Goal: Task Accomplishment & Management: Manage account settings

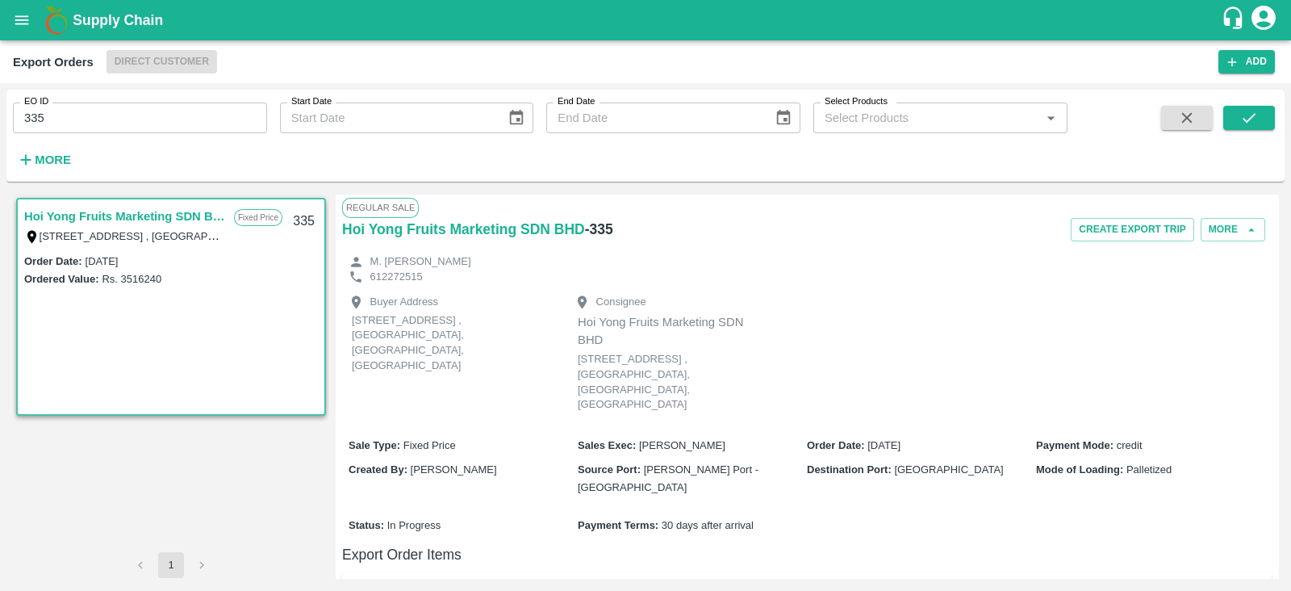
scroll to position [473, 0]
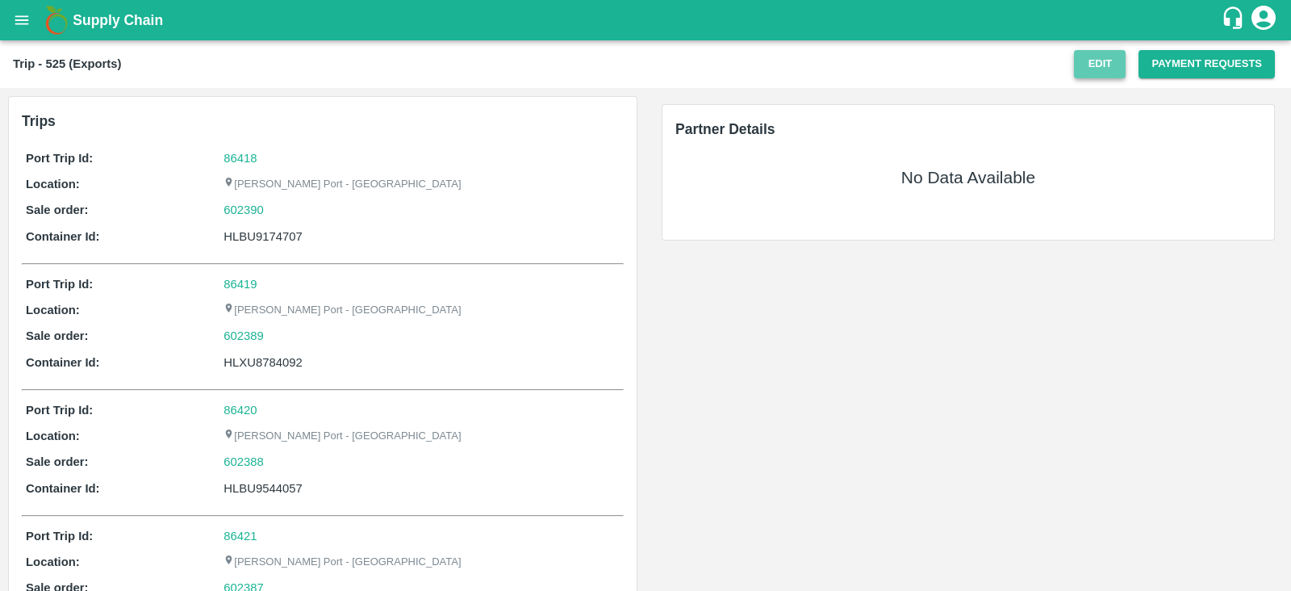
click at [1087, 59] on button "Edit" at bounding box center [1100, 64] width 52 height 28
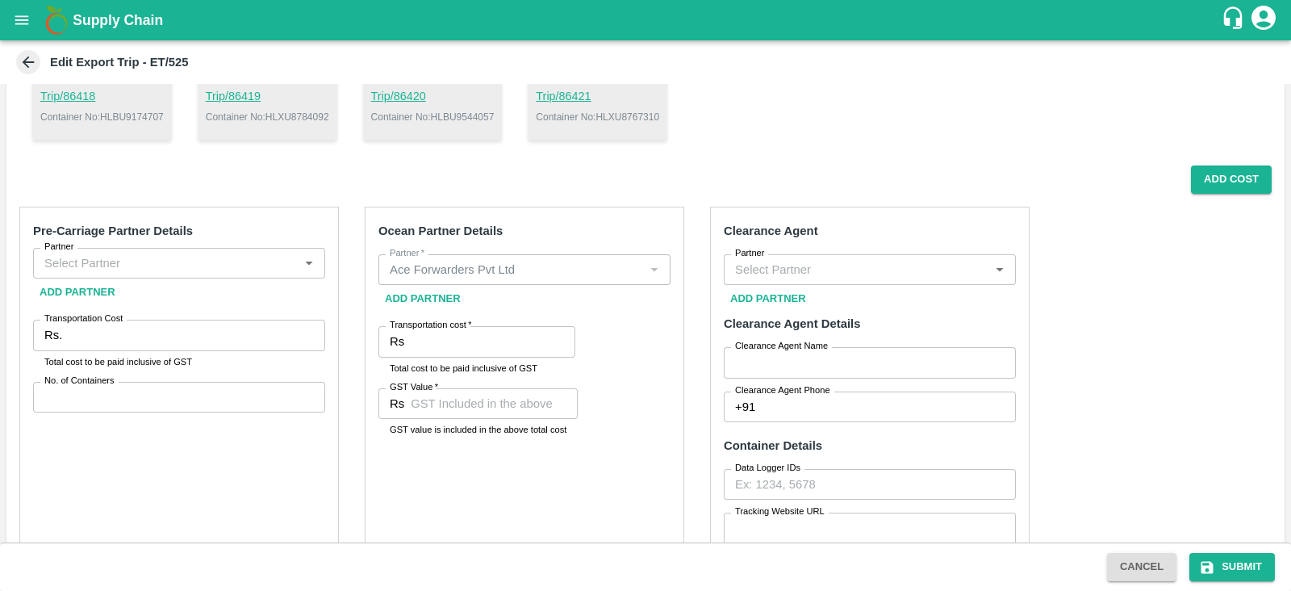
scroll to position [209, 0]
click at [505, 340] on input "Transportation cost   *" at bounding box center [493, 341] width 165 height 31
paste input "795480.08"
type input "795480.08"
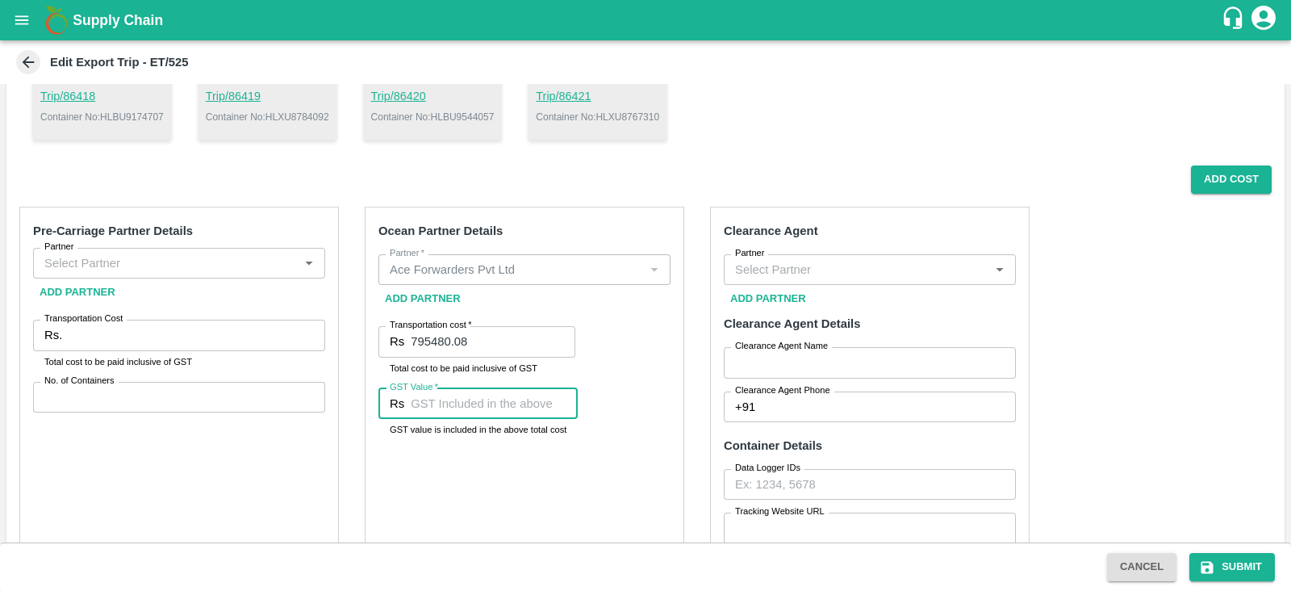
click at [484, 391] on input "GST Value   *" at bounding box center [494, 403] width 167 height 31
type input "56893.68"
click at [499, 491] on div "Ocean Partner Details Partner   * Partner   * Add Partner Transportation cost  …" at bounding box center [524, 450] width 319 height 487
click at [266, 259] on input "Partner" at bounding box center [166, 263] width 256 height 21
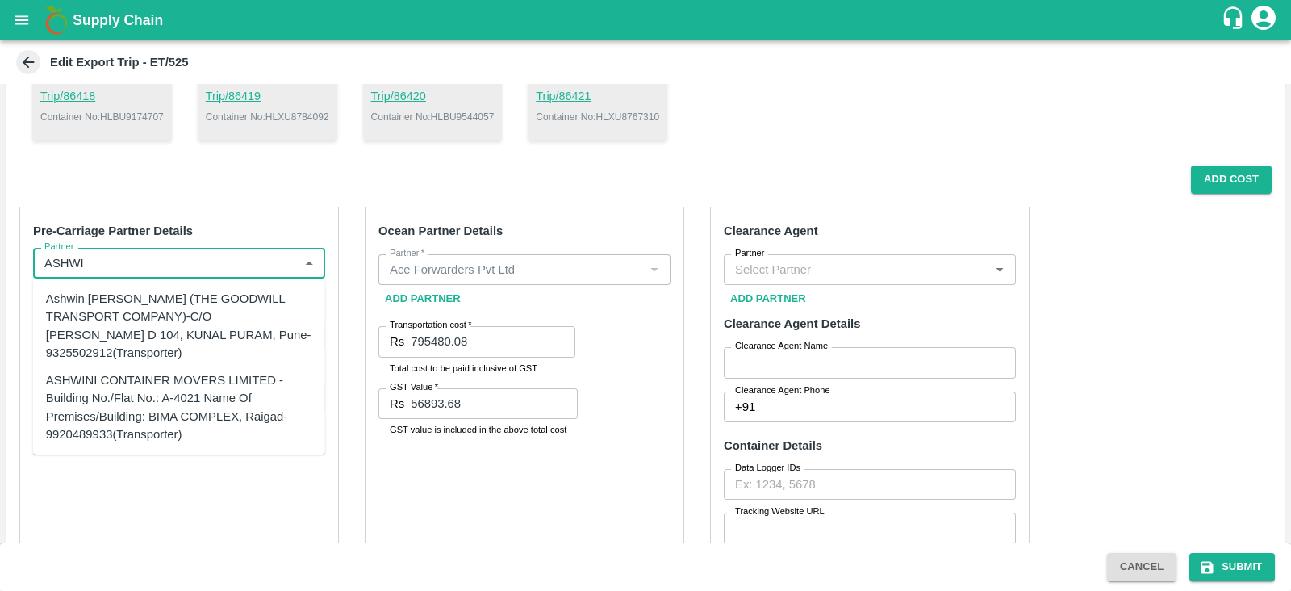
click at [186, 318] on div "Ashwin [PERSON_NAME] (THE GOODWILL TRANSPORT COMPANY)-C/O [PERSON_NAME] D 104, …" at bounding box center [179, 326] width 266 height 72
type input "Ashwin [PERSON_NAME] (THE GOODWILL TRANSPORT COMPANY)-C/O [PERSON_NAME] D 104, …"
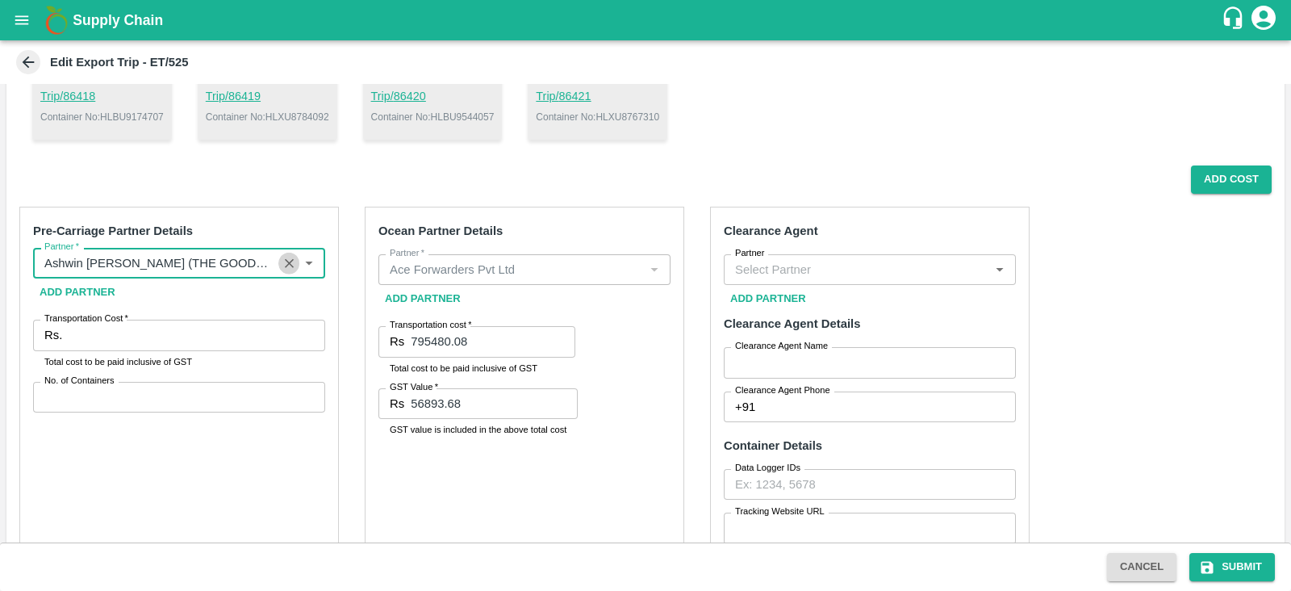
click at [291, 260] on icon "Clear" at bounding box center [289, 263] width 9 height 9
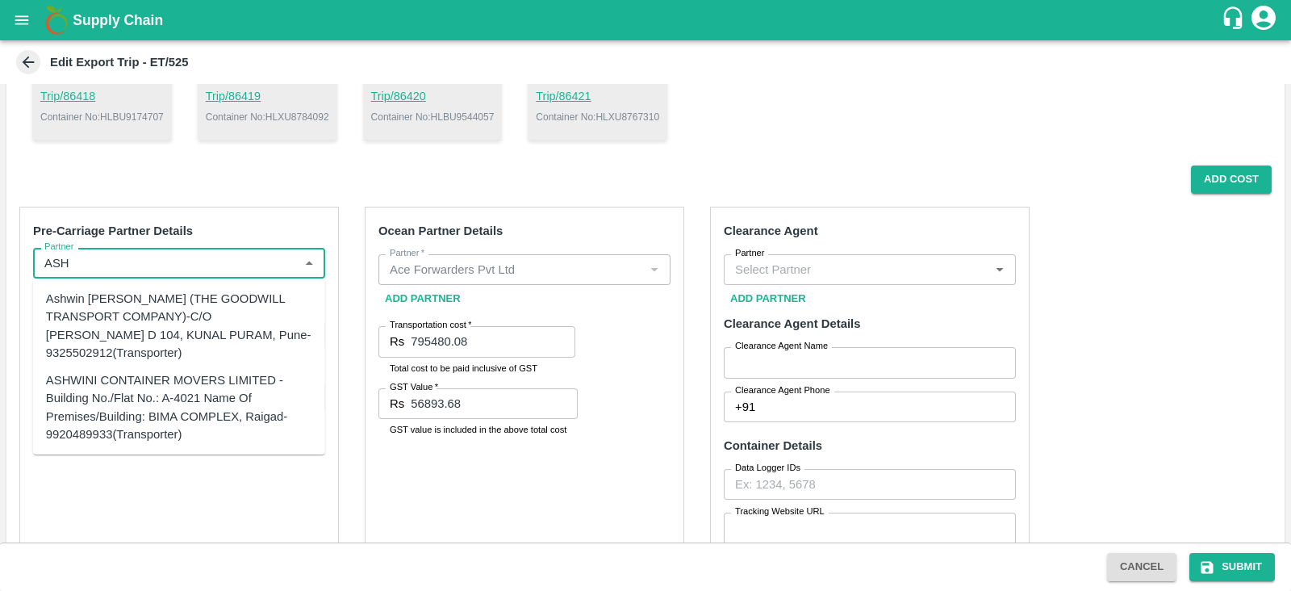
click at [217, 389] on div "ASHWINI CONTAINER MOVERS LIMITED -Building No./Flat No.: A-4021 Name Of Premise…" at bounding box center [179, 407] width 266 height 72
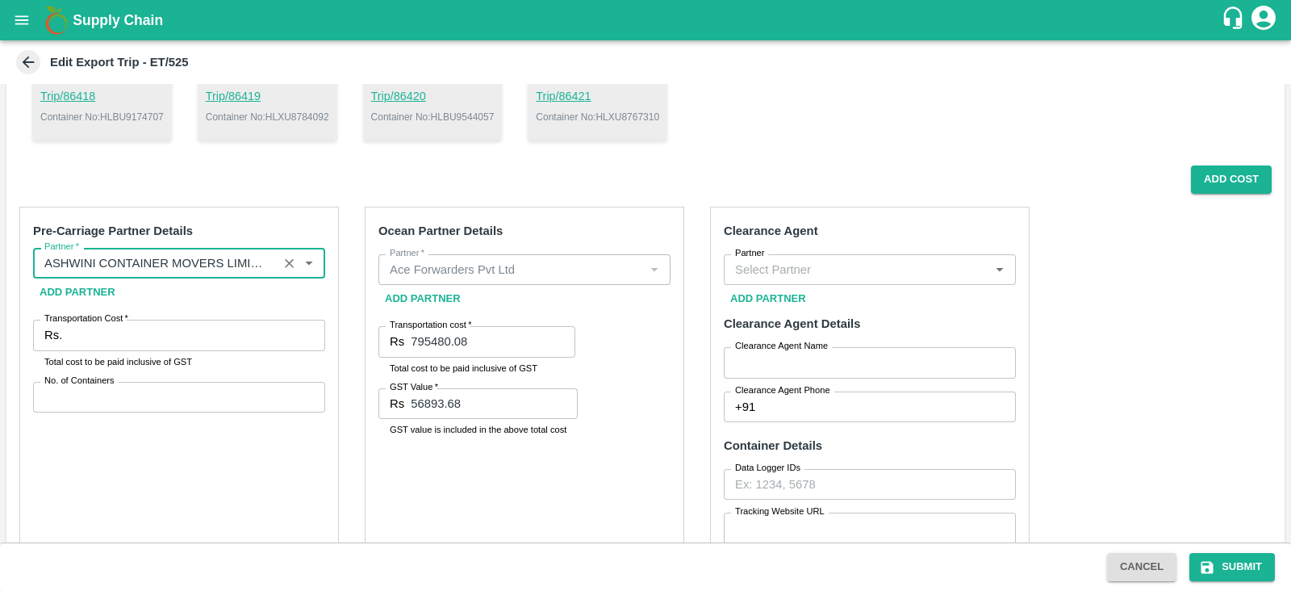
type input "ASHWINI CONTAINER MOVERS LIMITED -Building No./Flat No.: A-4021 Name Of Premise…"
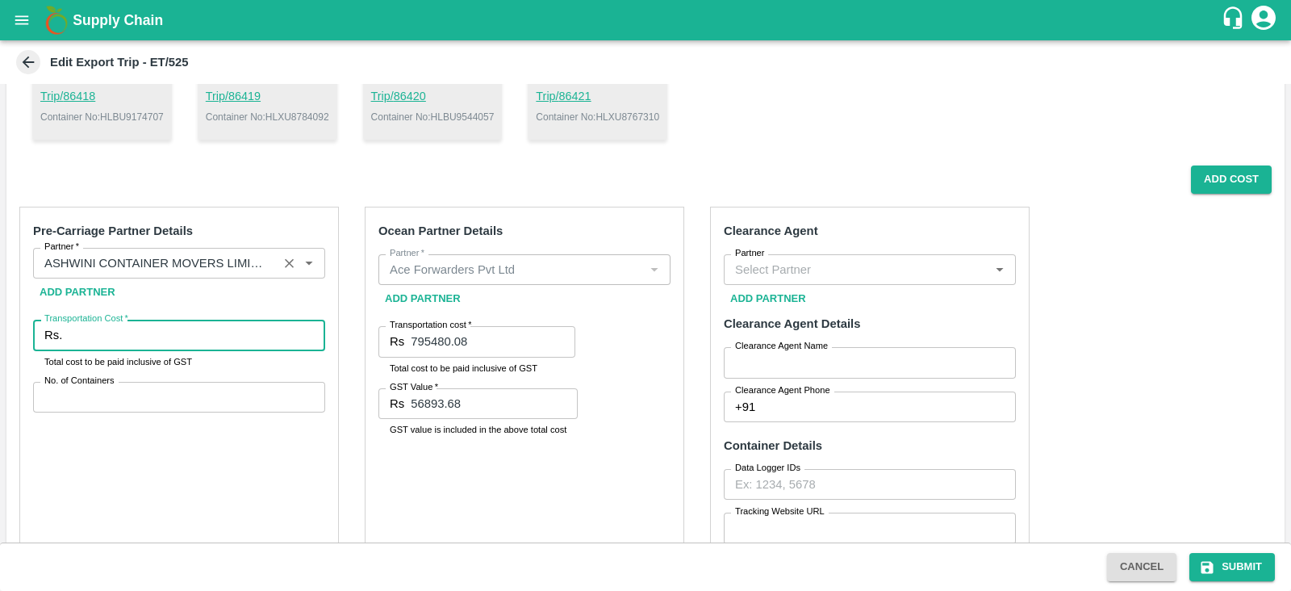
click at [143, 336] on input "Transportation Cost   *" at bounding box center [197, 334] width 257 height 31
paste input "142856.68"
type input "142856.68"
click at [114, 394] on input "No. of Containers" at bounding box center [179, 397] width 292 height 31
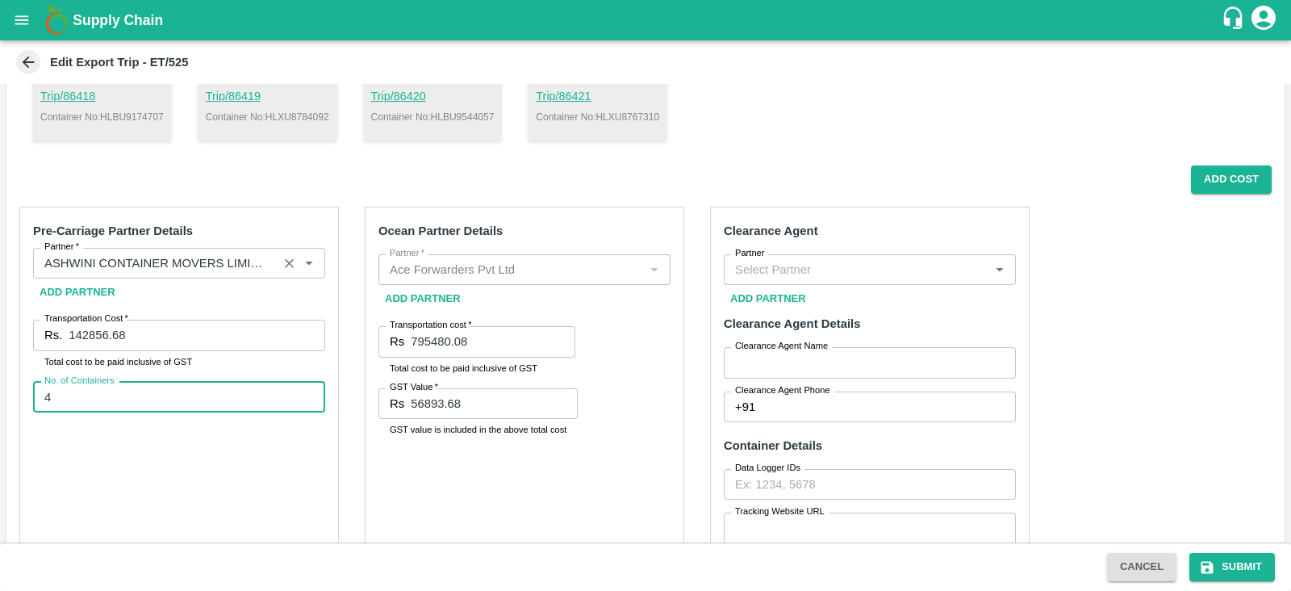
type input "4"
click at [836, 275] on input "Partner" at bounding box center [856, 269] width 256 height 21
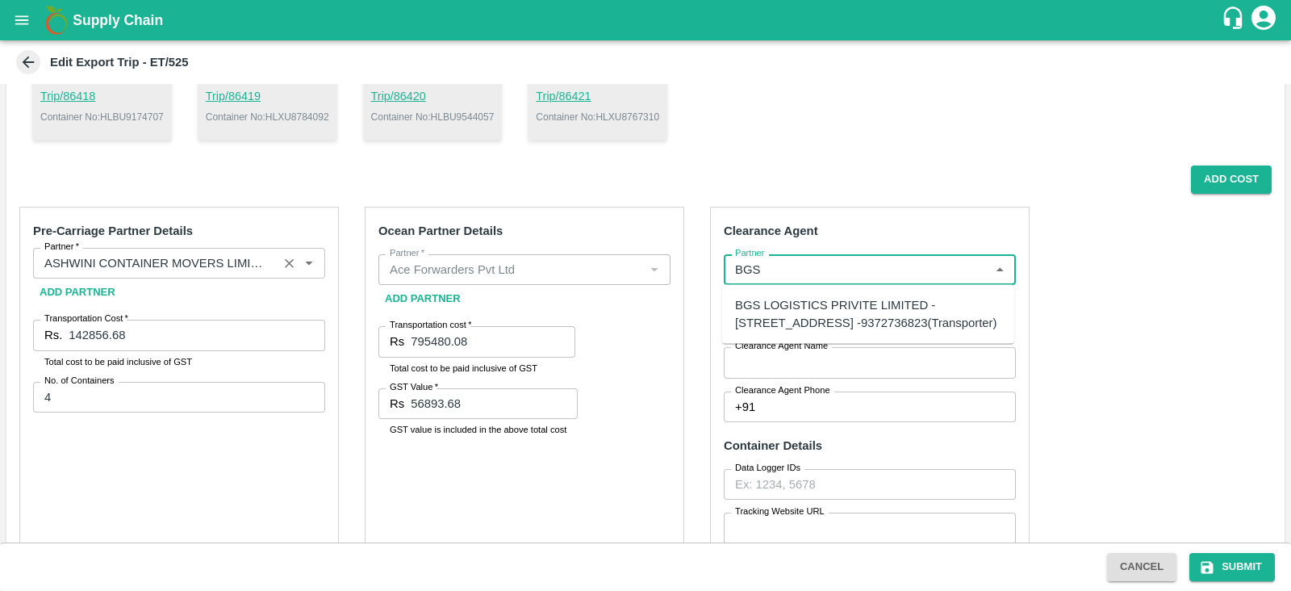
click at [801, 304] on div "BGS LOGISTICS PRIVITE LIMITED -[STREET_ADDRESS] -9372736823(Transporter)" at bounding box center [868, 314] width 266 height 36
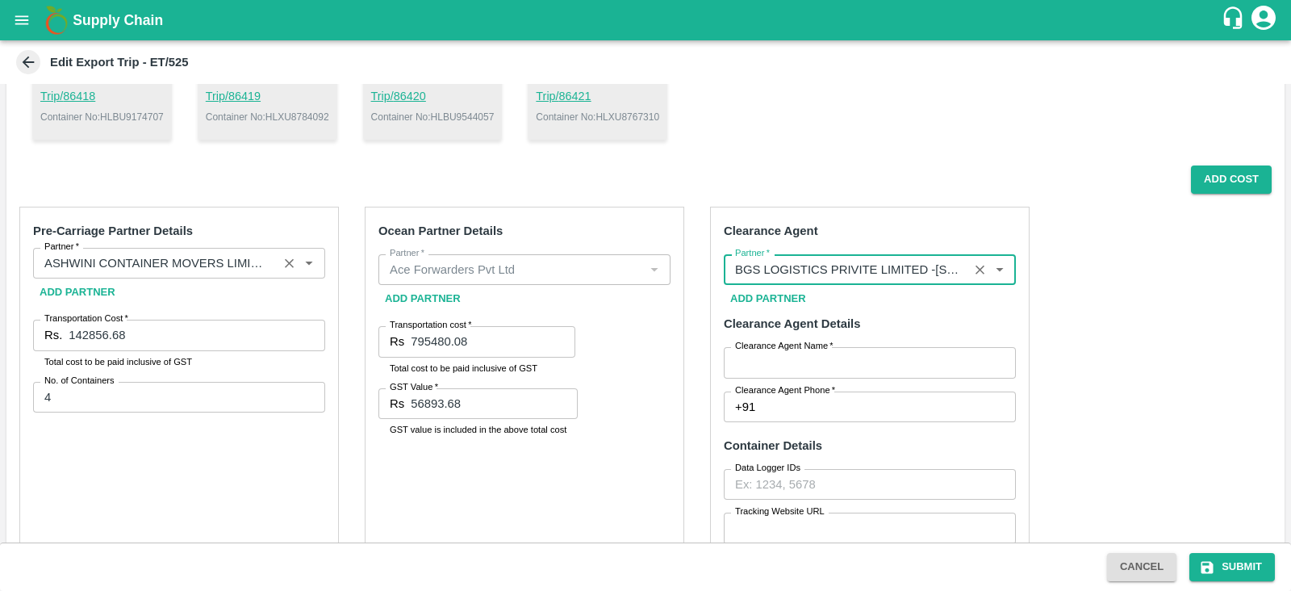
type input "BGS LOGISTICS PRIVITE LIMITED -[STREET_ADDRESS] -9372736823(Transporter)"
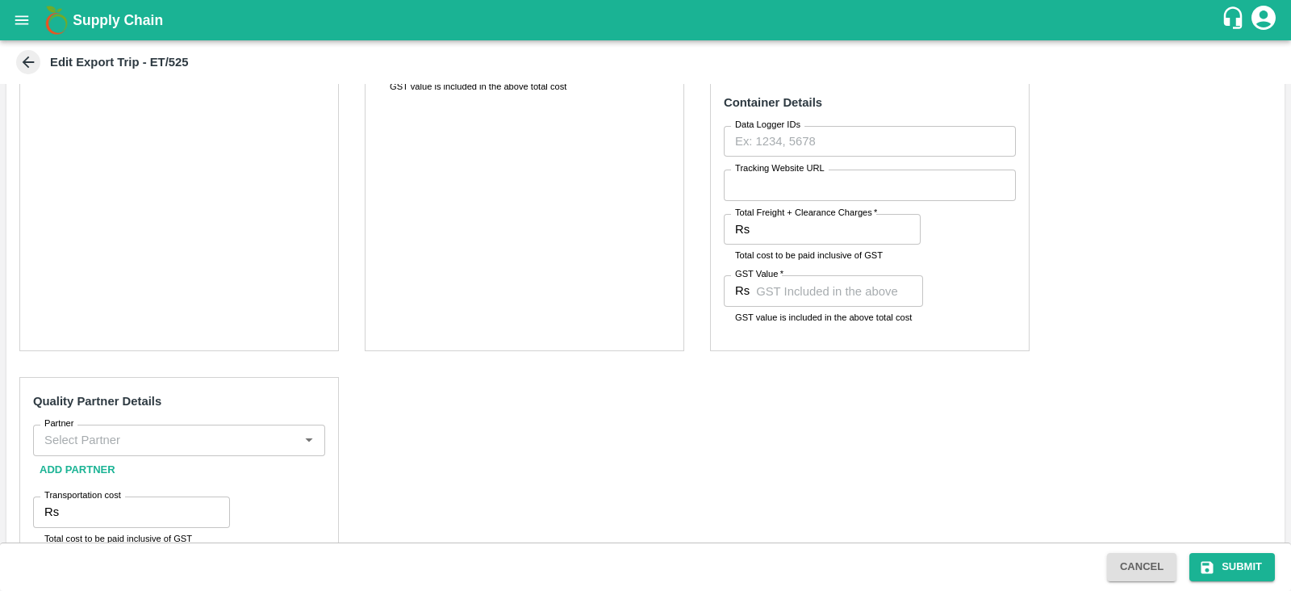
scroll to position [562, 0]
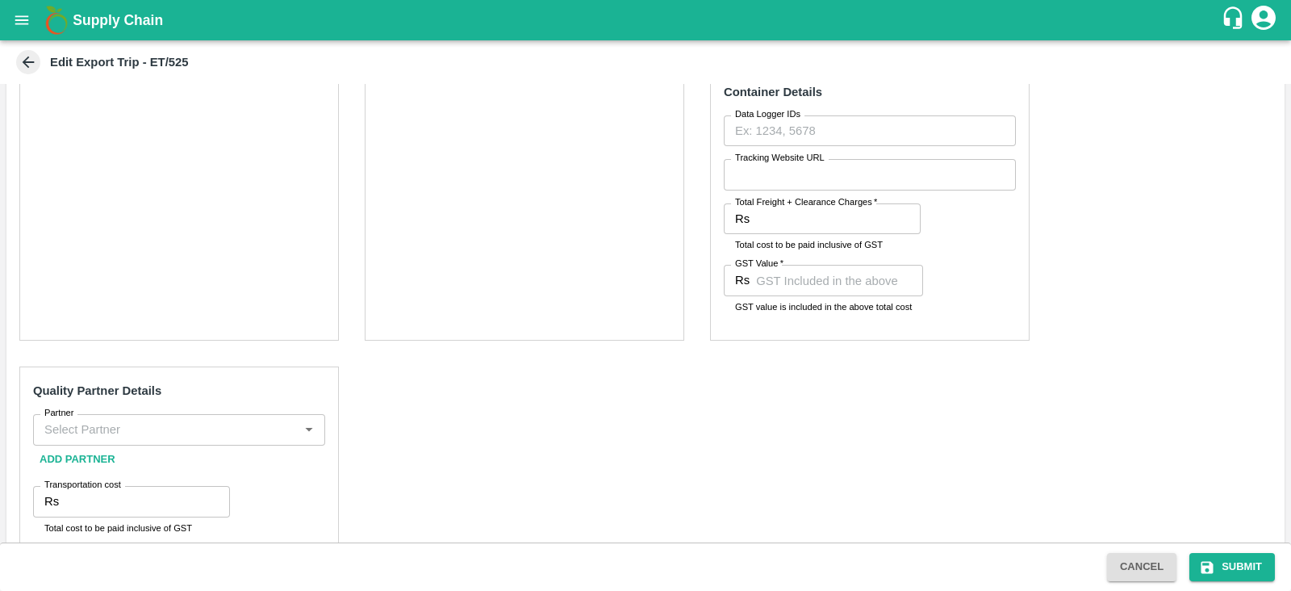
click at [218, 432] on input "Partner" at bounding box center [166, 429] width 256 height 21
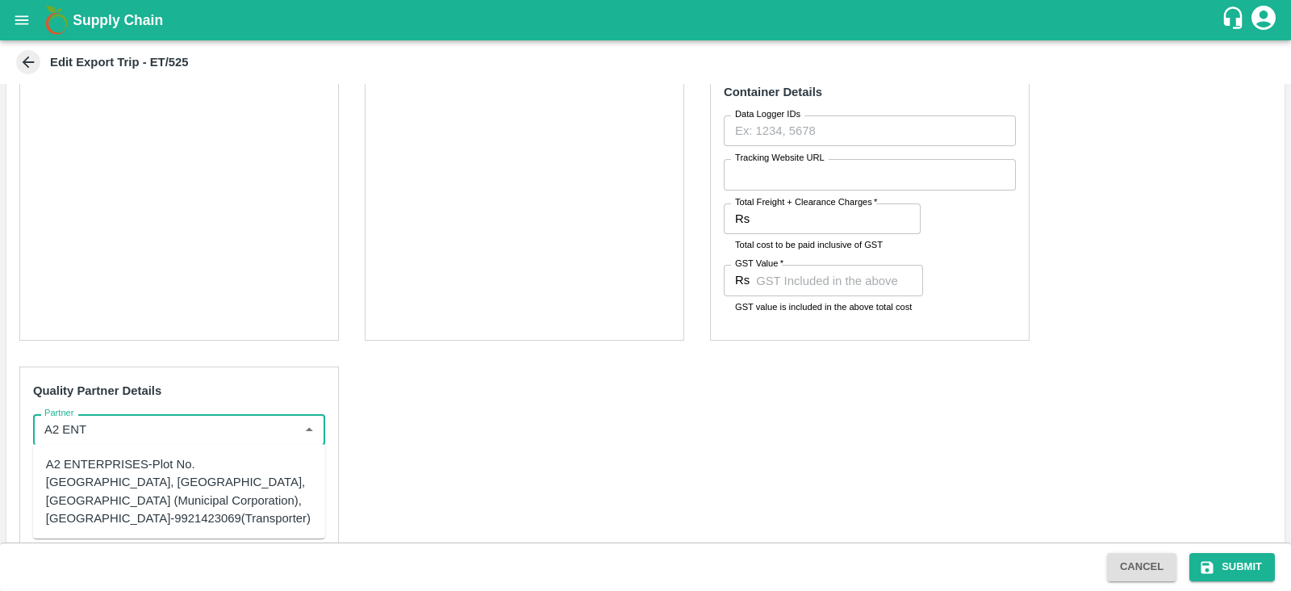
click at [157, 520] on div "A2 ENTERPRISES-Plot No.[GEOGRAPHIC_DATA], [GEOGRAPHIC_DATA], [GEOGRAPHIC_DATA] …" at bounding box center [179, 491] width 266 height 72
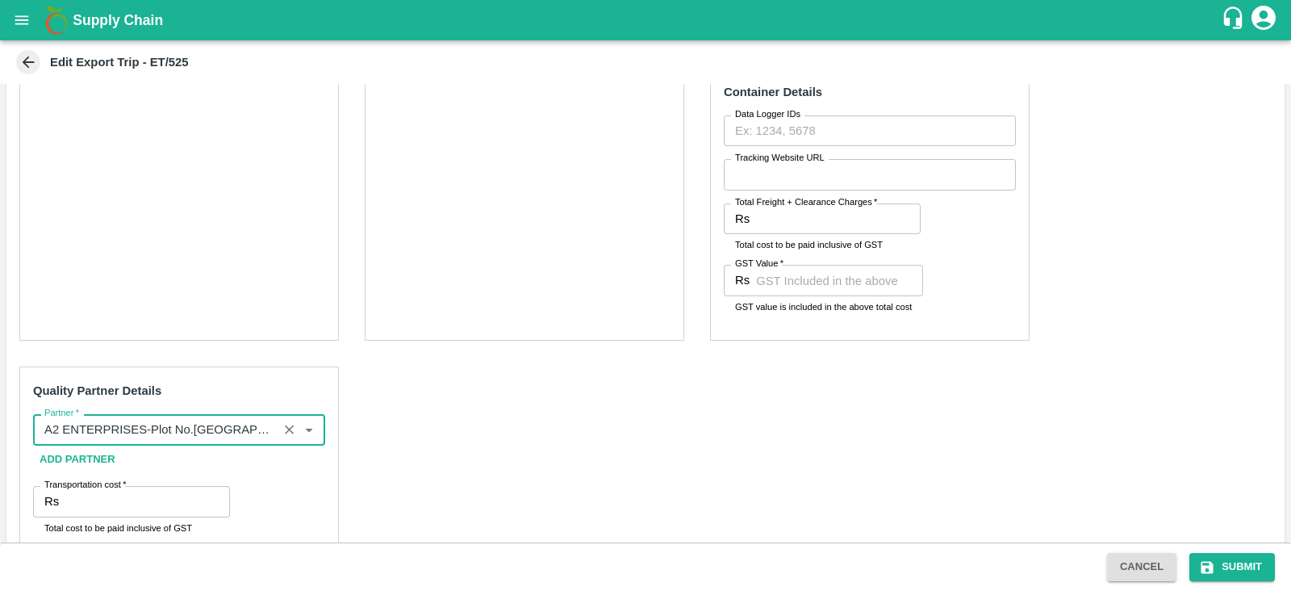
type input "A2 ENTERPRISES-Plot No.[GEOGRAPHIC_DATA], [GEOGRAPHIC_DATA], [GEOGRAPHIC_DATA] …"
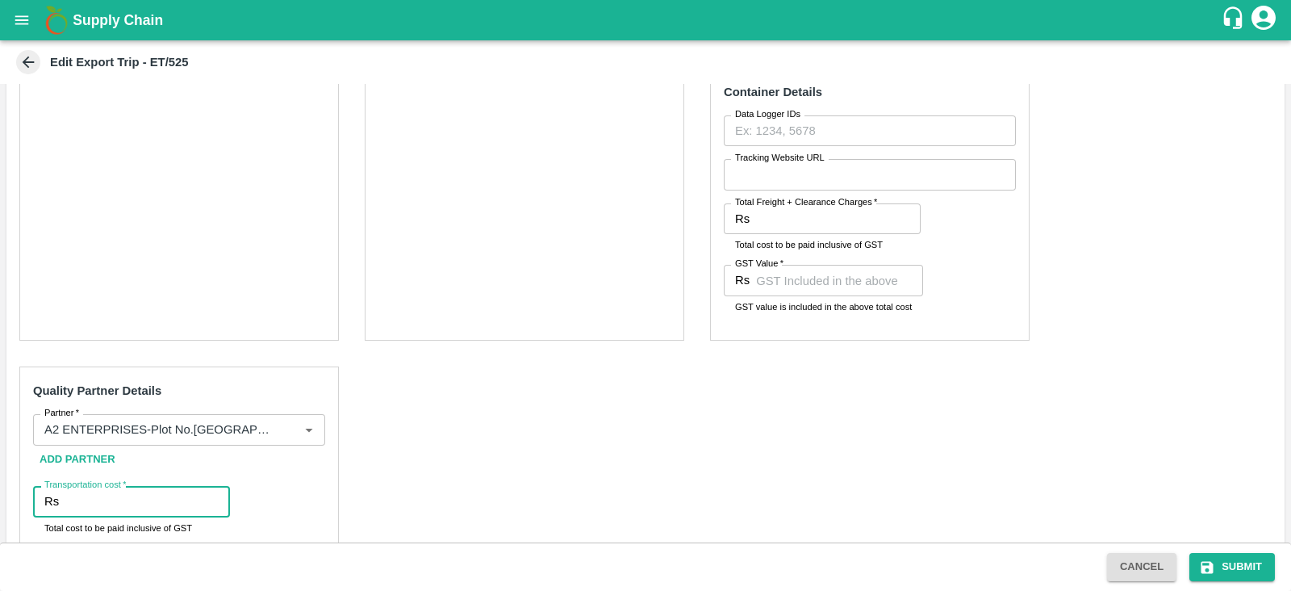
click at [115, 494] on input "Transportation cost   *" at bounding box center [147, 501] width 165 height 31
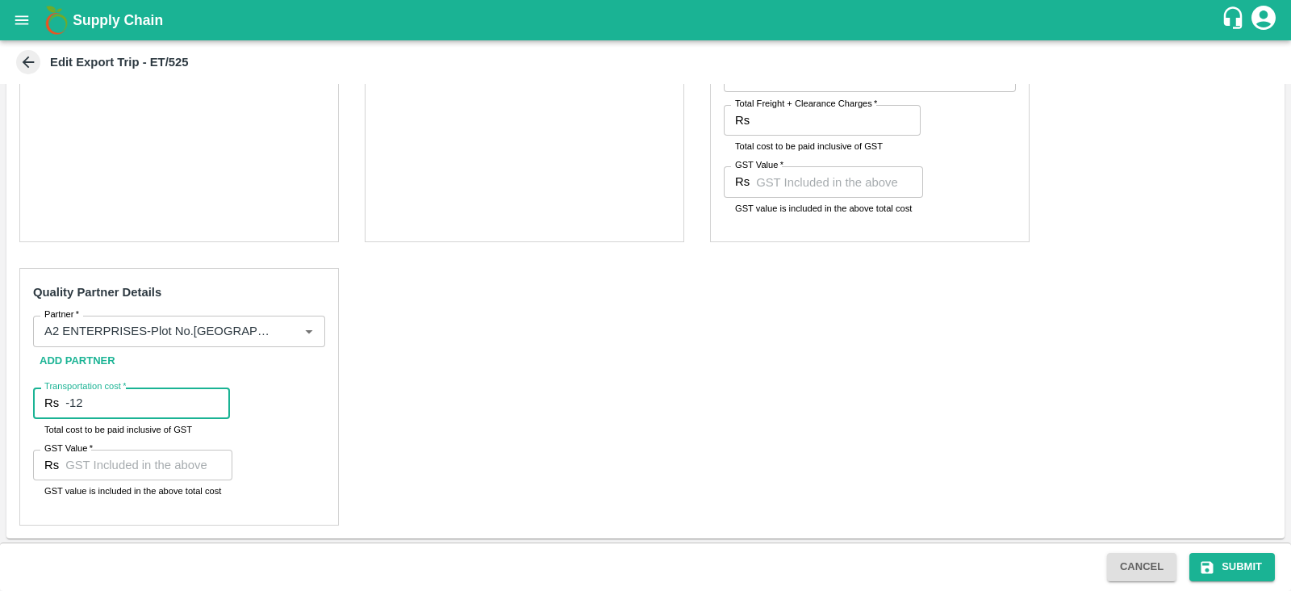
type input "-1"
type input "2900"
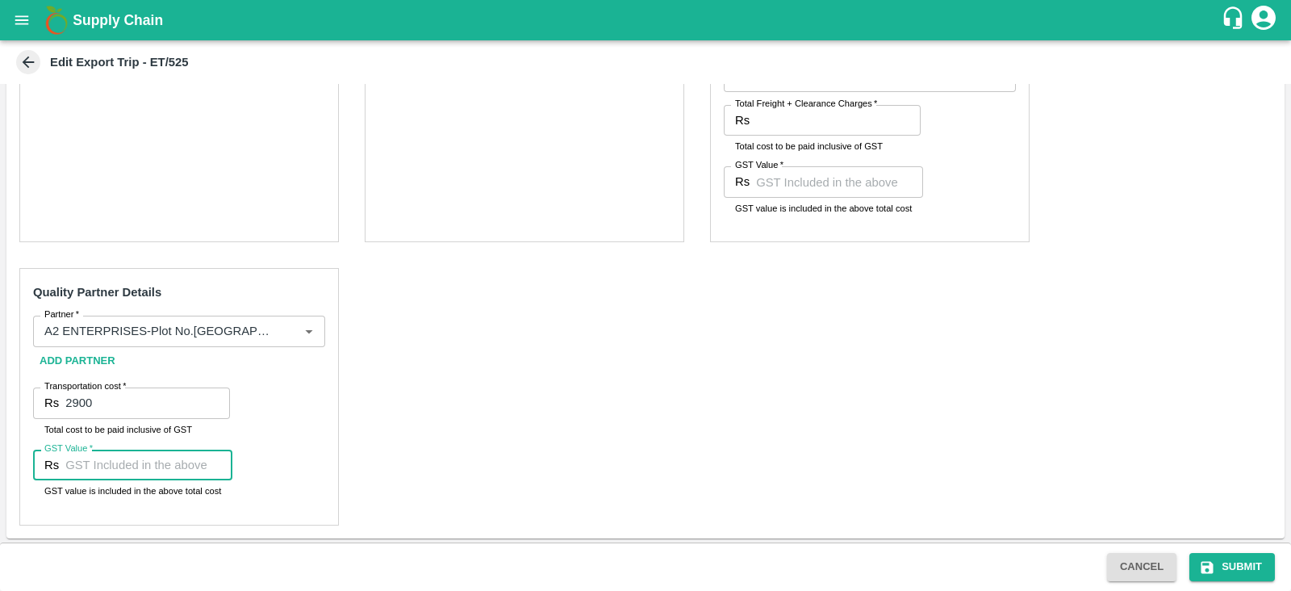
click at [111, 470] on input "GST Value   *" at bounding box center [148, 464] width 167 height 31
type input "00"
click at [547, 320] on div "Pre-Carriage Partner Details Partner   * Partner   * Add Partner Transportation…" at bounding box center [645, 140] width 1278 height 796
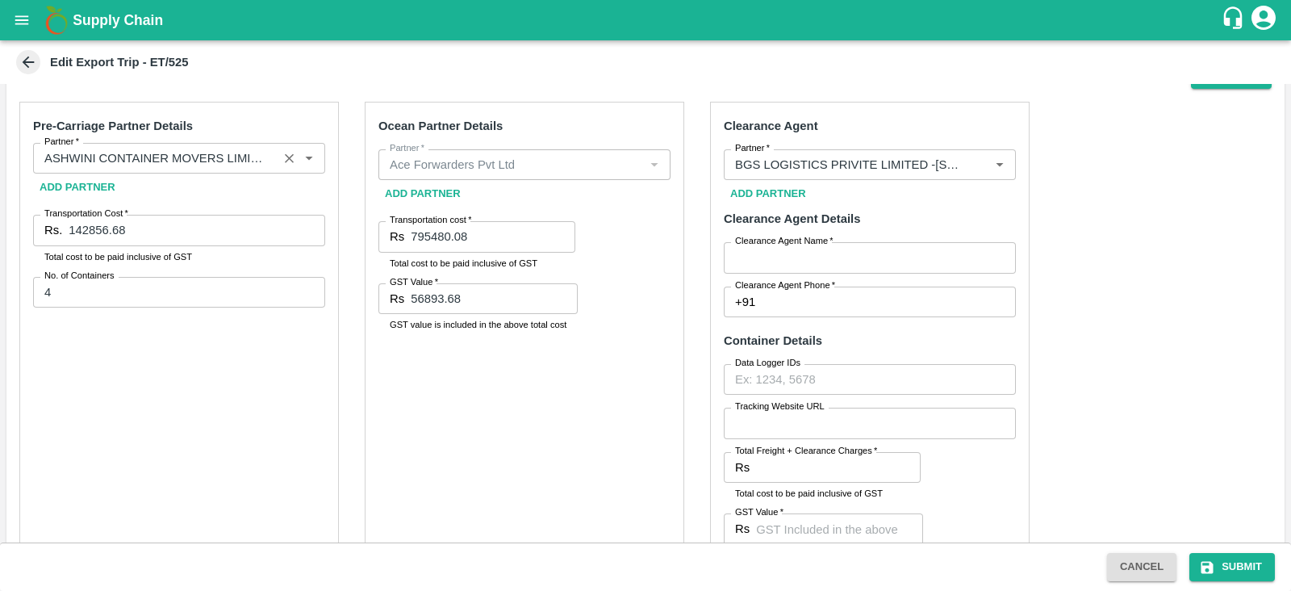
scroll to position [312, 0]
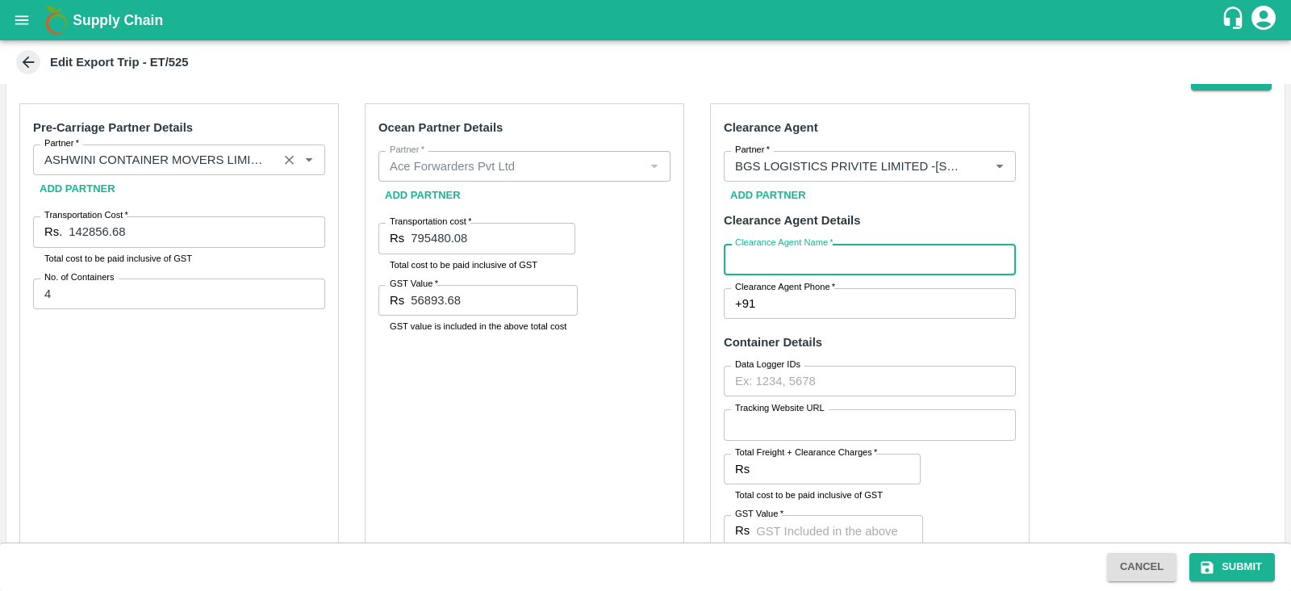
click at [815, 255] on input "Clearance Agent Name   *" at bounding box center [870, 259] width 292 height 31
type input "BGS"
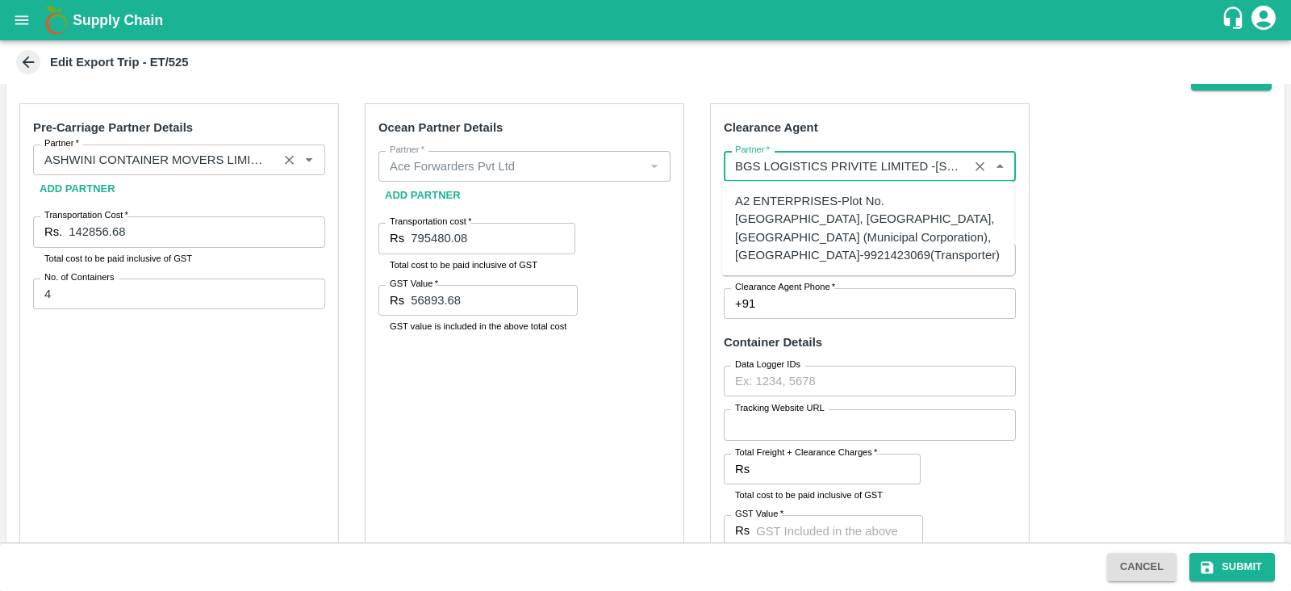
click at [883, 172] on input "Partner   *" at bounding box center [845, 166] width 235 height 21
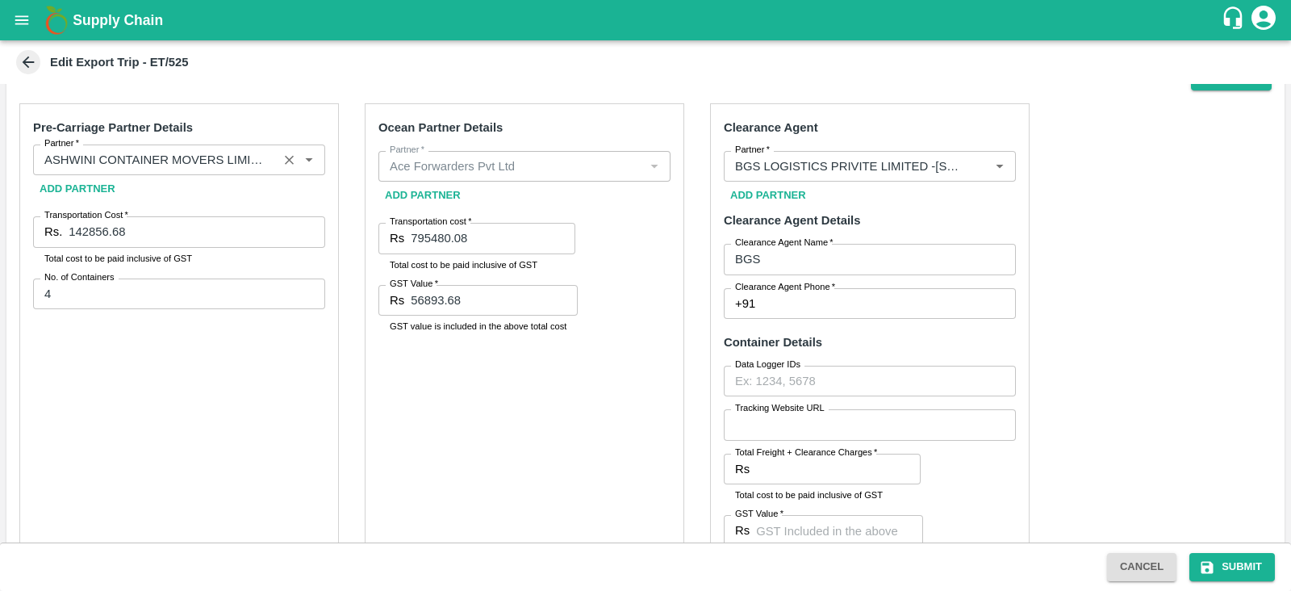
click at [1067, 252] on div "Pre-Carriage Partner Details Partner   * Partner   * Add Partner Transportation…" at bounding box center [645, 488] width 1278 height 796
click at [832, 466] on input "Total Freight + Clearance Charges   *" at bounding box center [838, 468] width 165 height 31
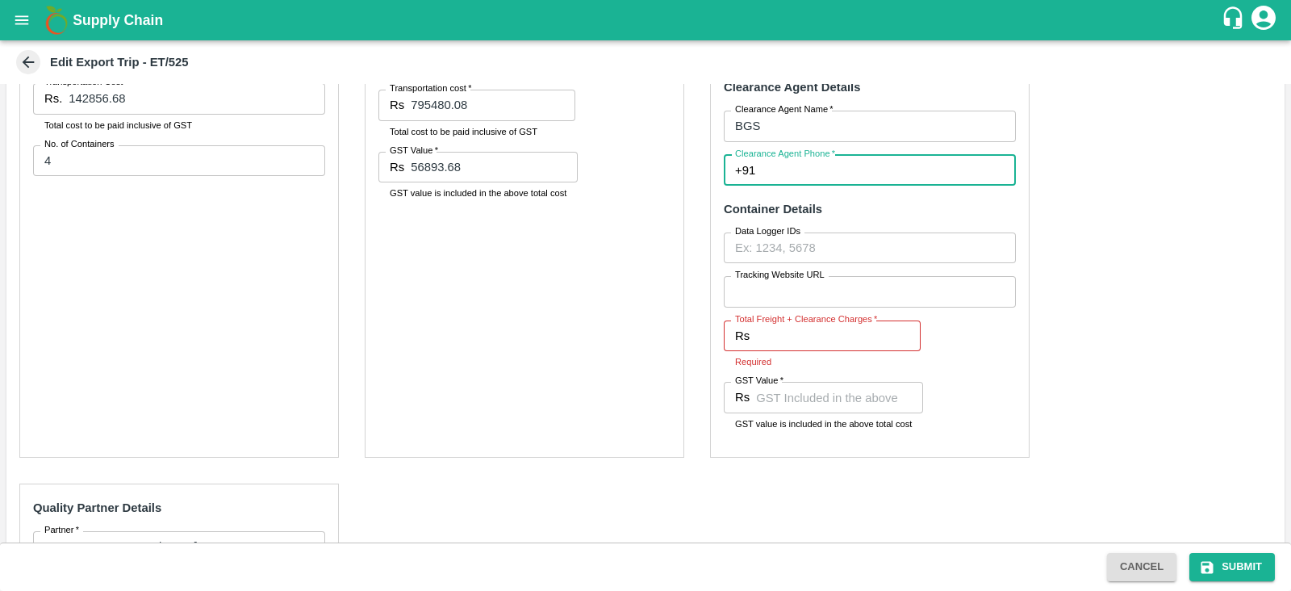
click at [807, 168] on input "Clearance Agent Phone   *" at bounding box center [889, 170] width 254 height 31
type input "9913389080"
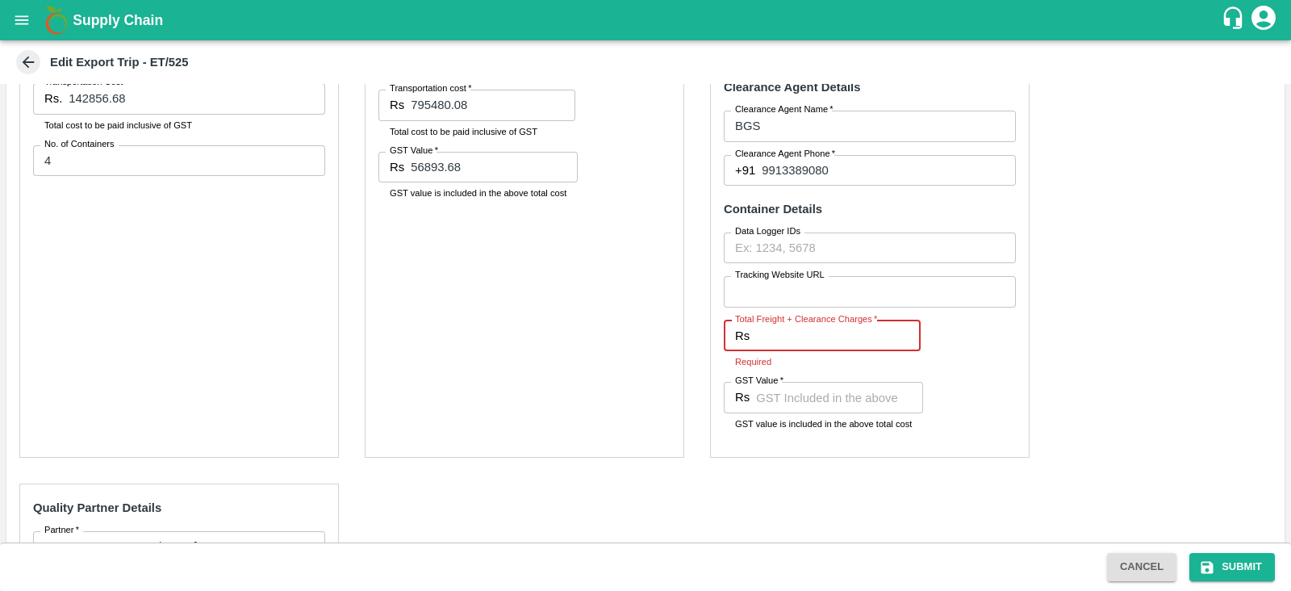
click at [809, 329] on input "Total Freight + Clearance Charges   *" at bounding box center [838, 335] width 165 height 31
click at [1052, 324] on div "Pre-Carriage Partner Details Partner   * Partner   * Add Partner Transportation…" at bounding box center [645, 355] width 1278 height 796
click at [848, 405] on input "GST Value   *" at bounding box center [839, 397] width 167 height 31
click at [764, 328] on input "Total Freight + Clearance Charges   *" at bounding box center [838, 335] width 165 height 31
paste input "19824.00"
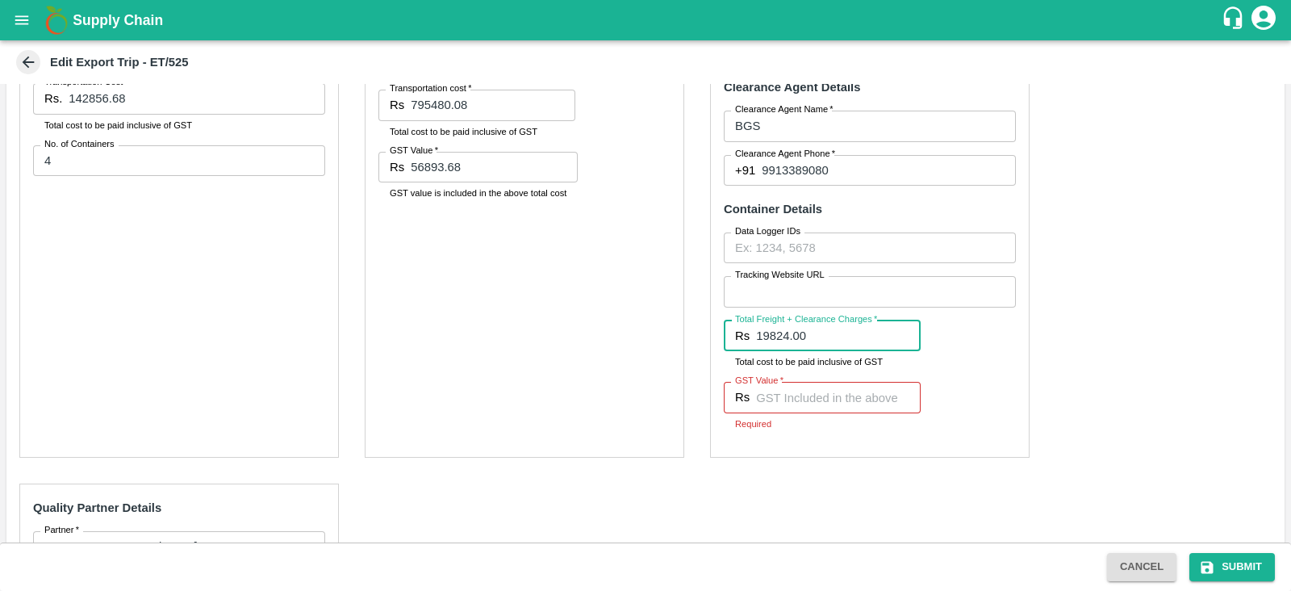
type input "19824.00"
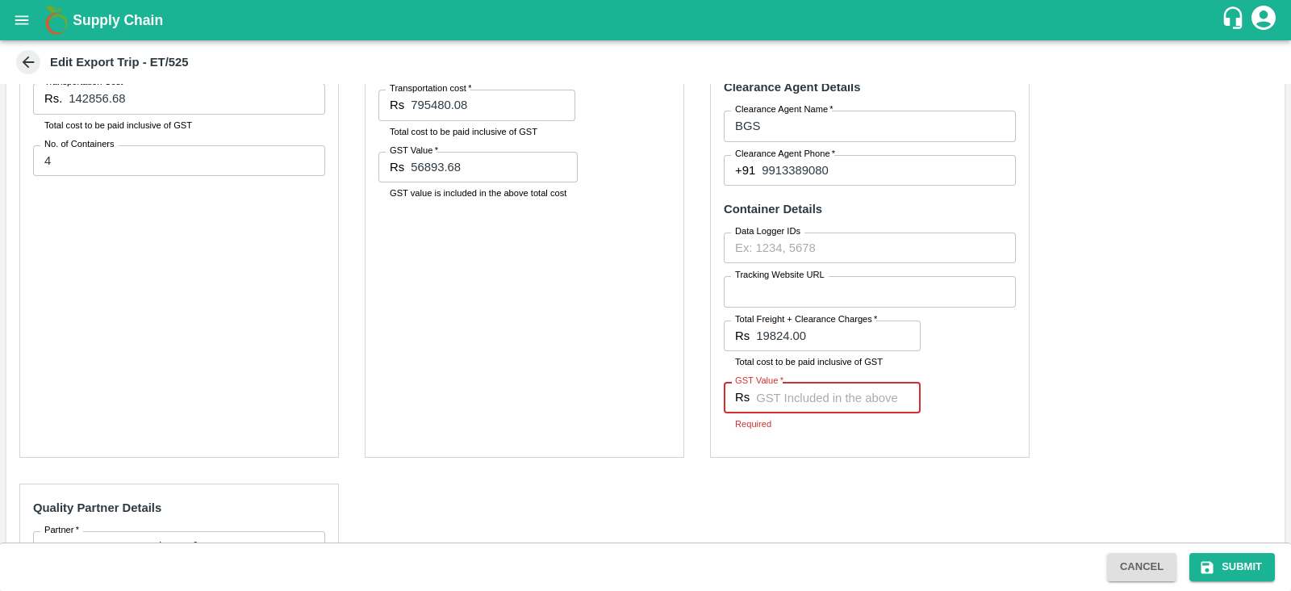
click at [823, 401] on input "GST Value   *" at bounding box center [838, 397] width 165 height 31
type input "3024"
click at [1131, 311] on div "Pre-Carriage Partner Details Partner   * Partner   * Add Partner Transportation…" at bounding box center [645, 355] width 1278 height 796
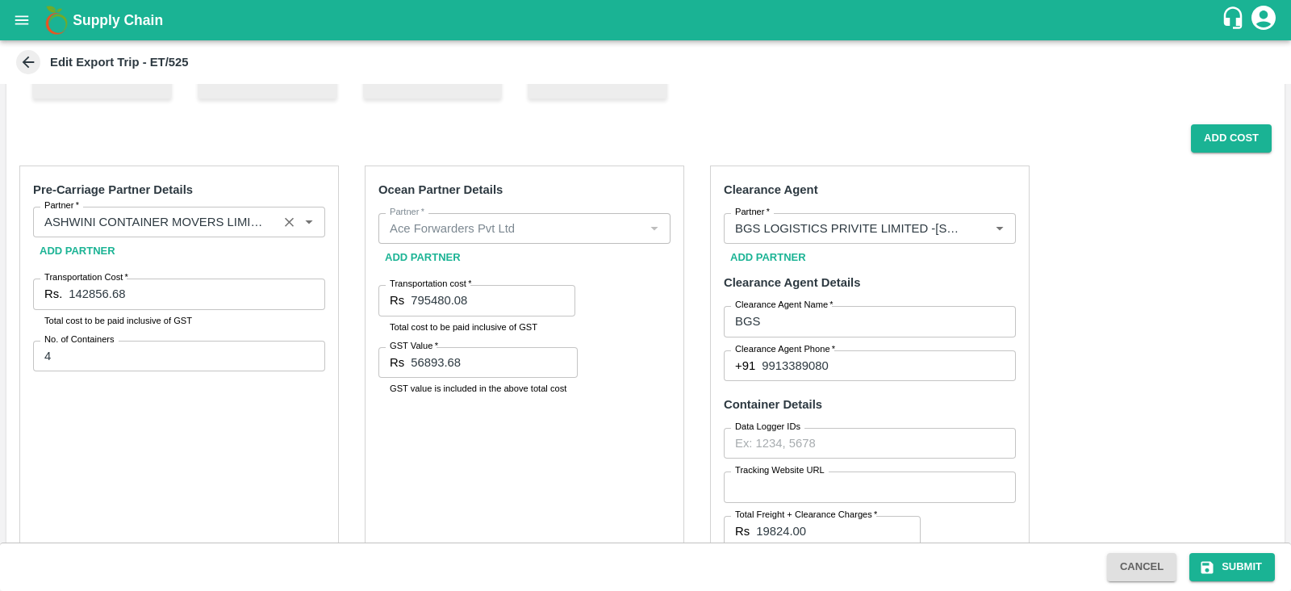
scroll to position [330, 0]
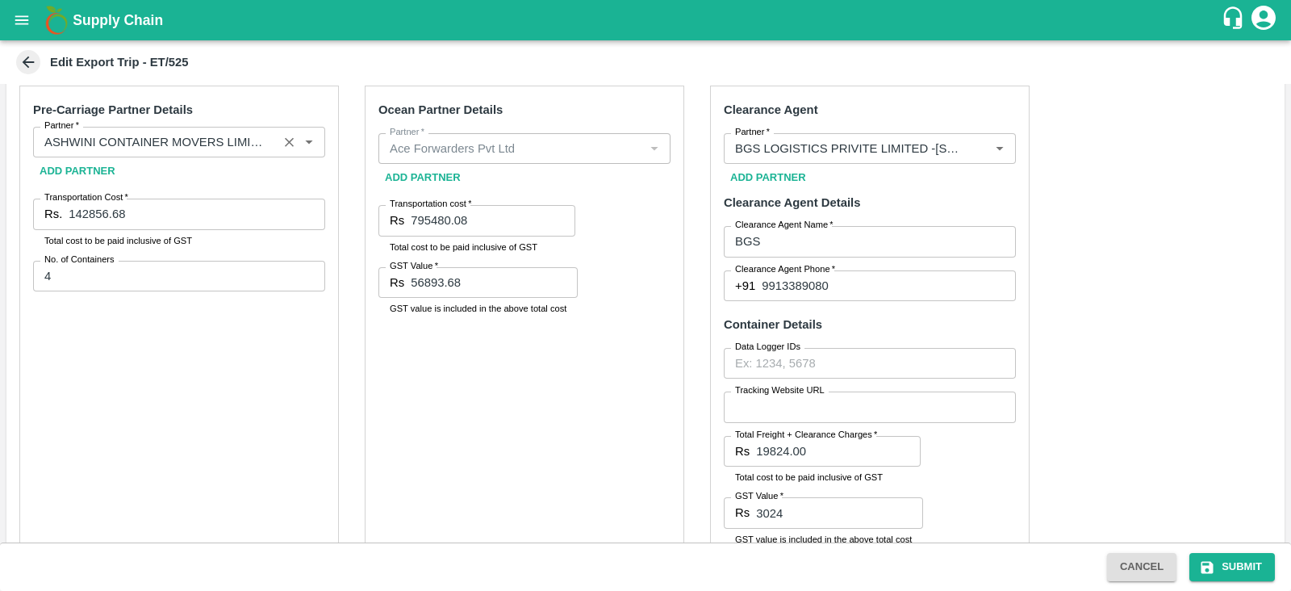
click at [1132, 326] on div "Pre-Carriage Partner Details Partner   * Partner   * Add Partner Transportation…" at bounding box center [645, 471] width 1278 height 796
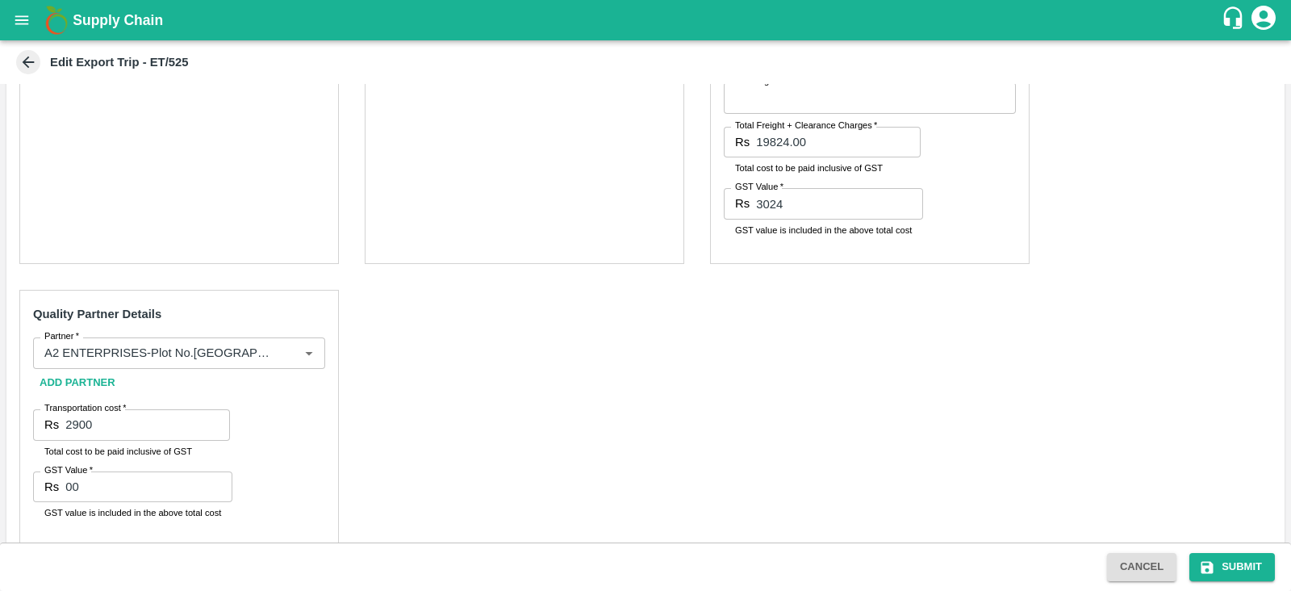
scroll to position [482, 0]
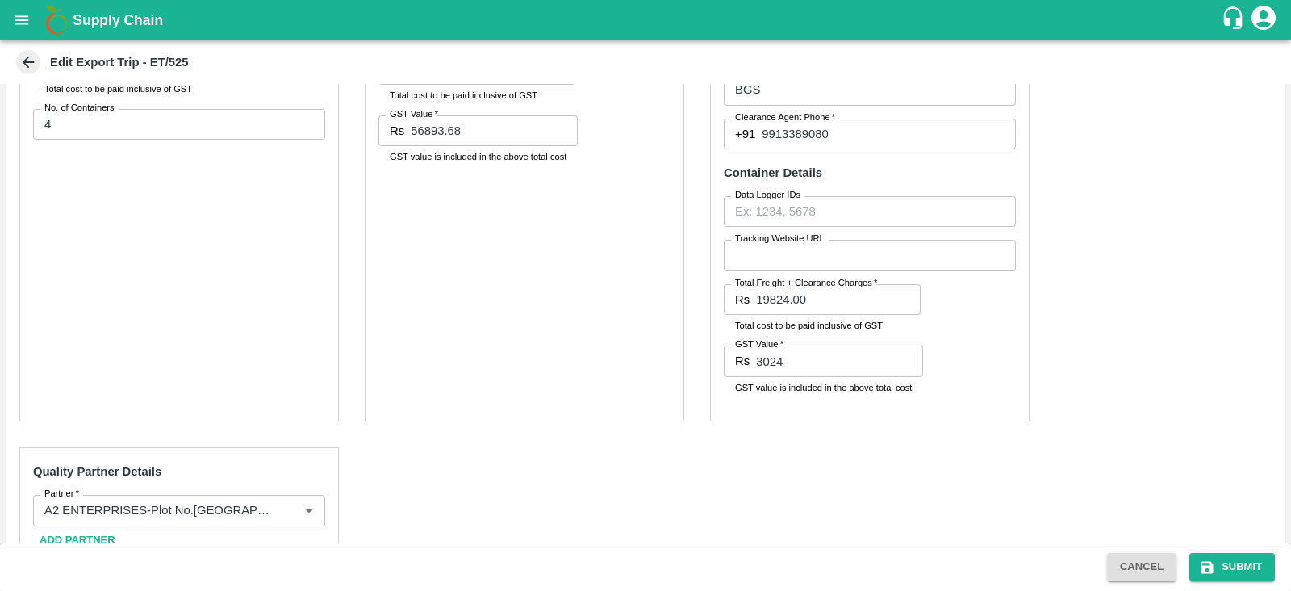
click at [1153, 393] on div "Pre-Carriage Partner Details Partner   * Partner   * Add Partner Transportation…" at bounding box center [645, 319] width 1278 height 796
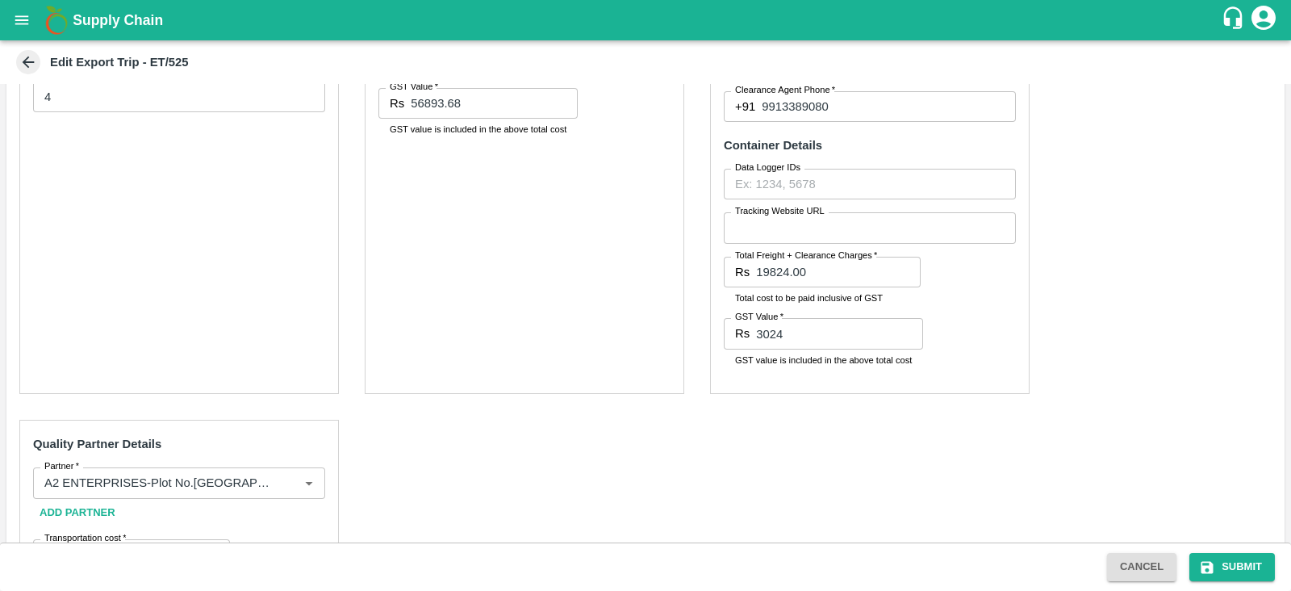
scroll to position [661, 0]
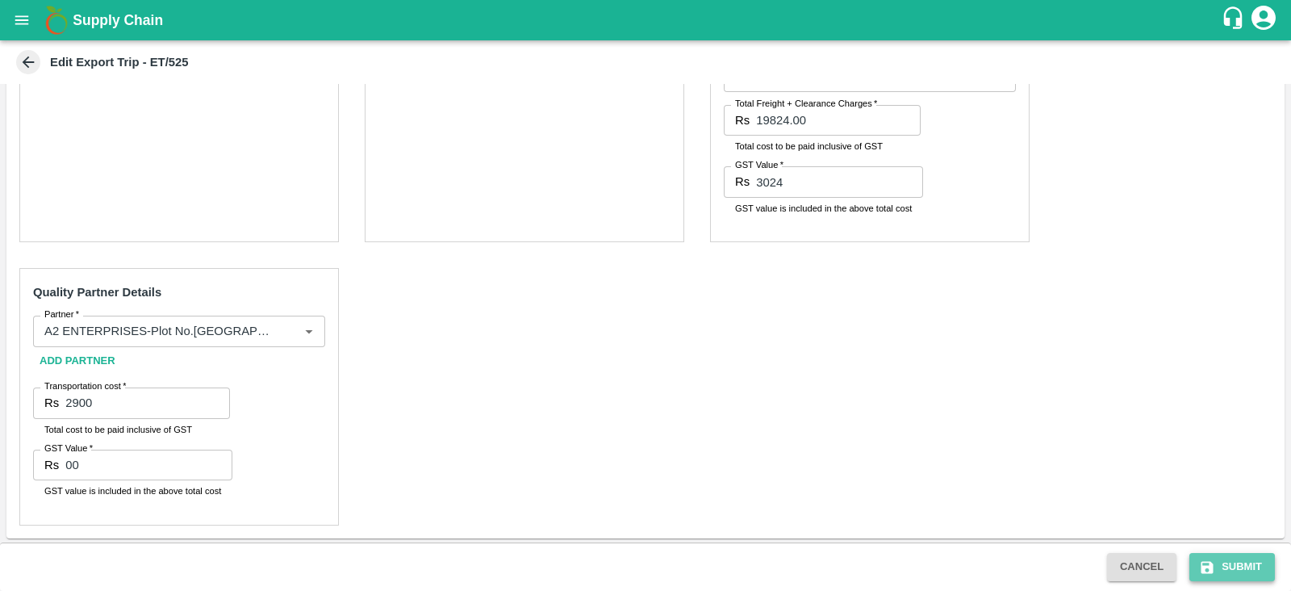
click at [1209, 568] on icon "submit" at bounding box center [1207, 567] width 12 height 12
